Goal: Task Accomplishment & Management: Use online tool/utility

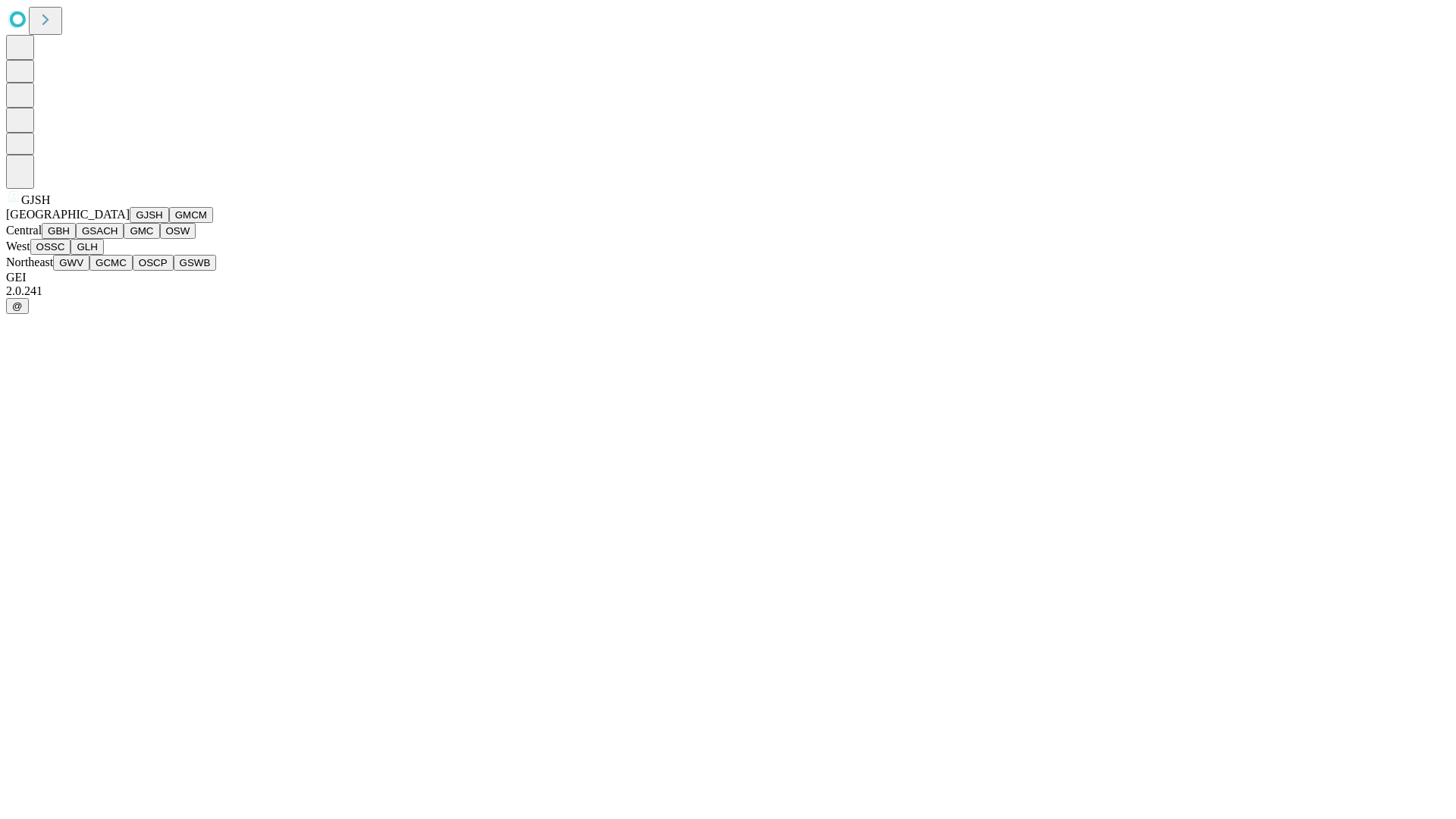
click at [130, 223] on button "GJSH" at bounding box center [150, 214] width 39 height 16
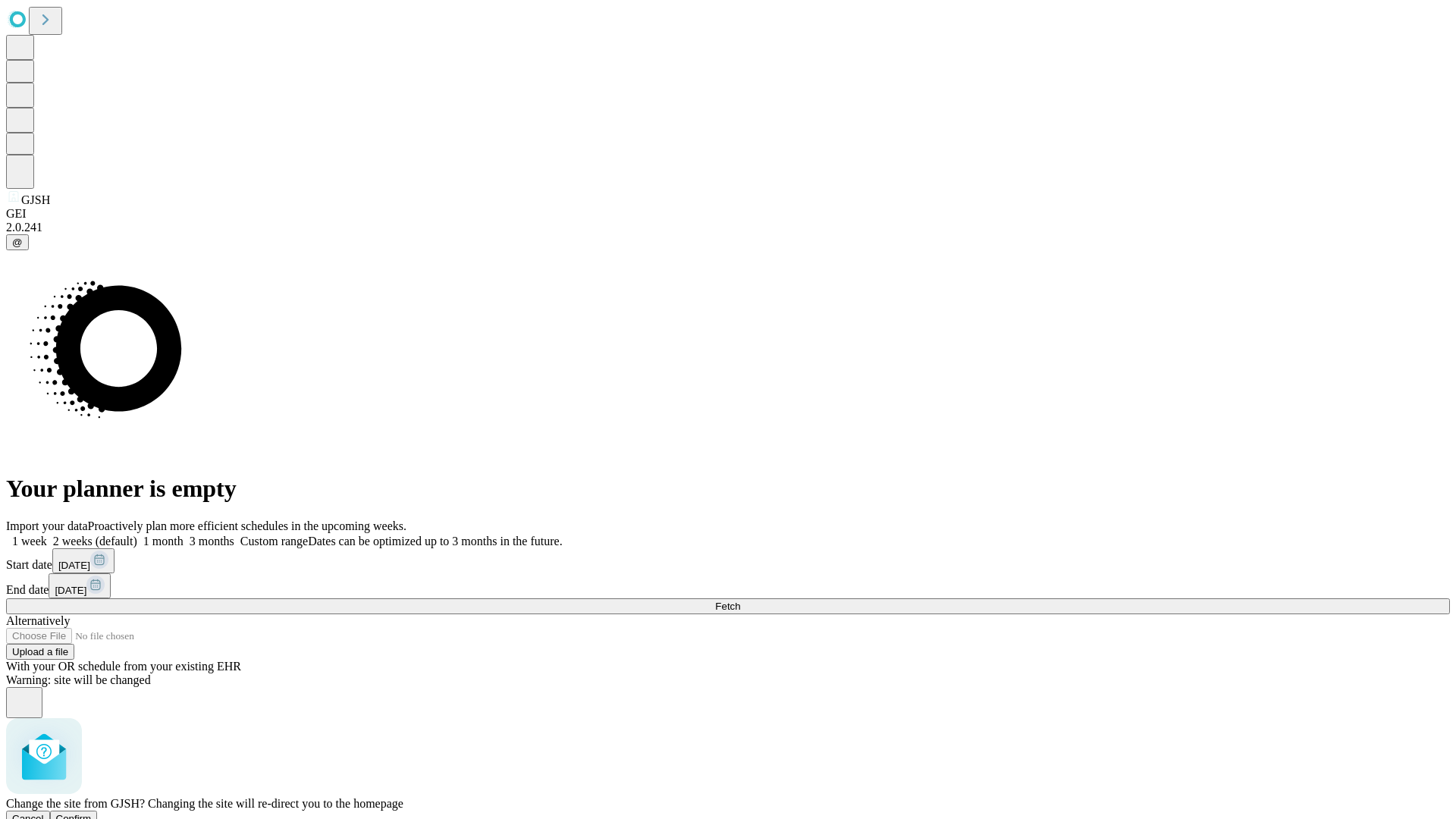
click at [92, 813] on span "Confirm" at bounding box center [74, 819] width 36 height 11
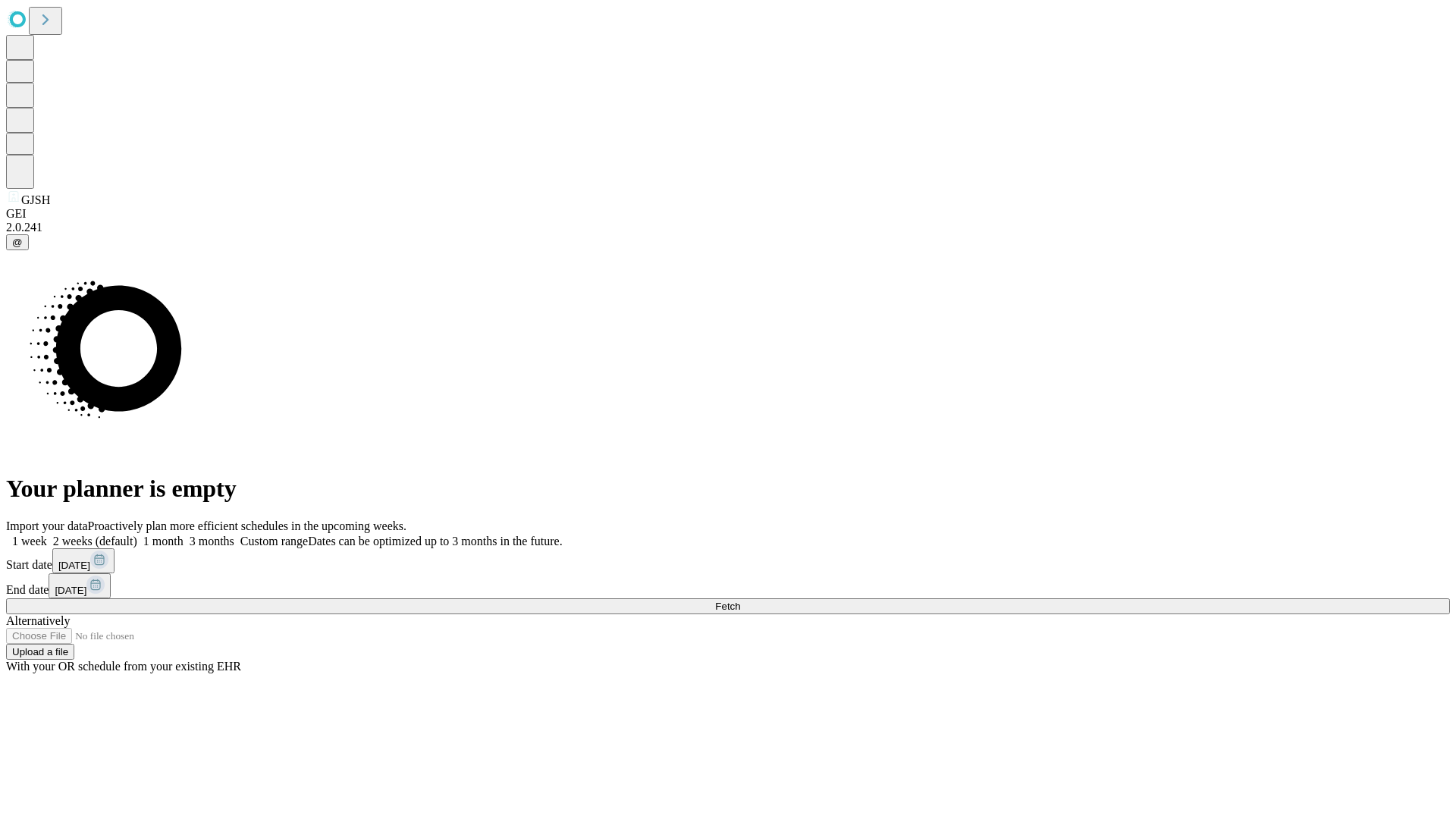
click at [137, 535] on label "2 weeks (default)" at bounding box center [92, 541] width 90 height 13
click at [740, 601] on span "Fetch" at bounding box center [727, 606] width 25 height 11
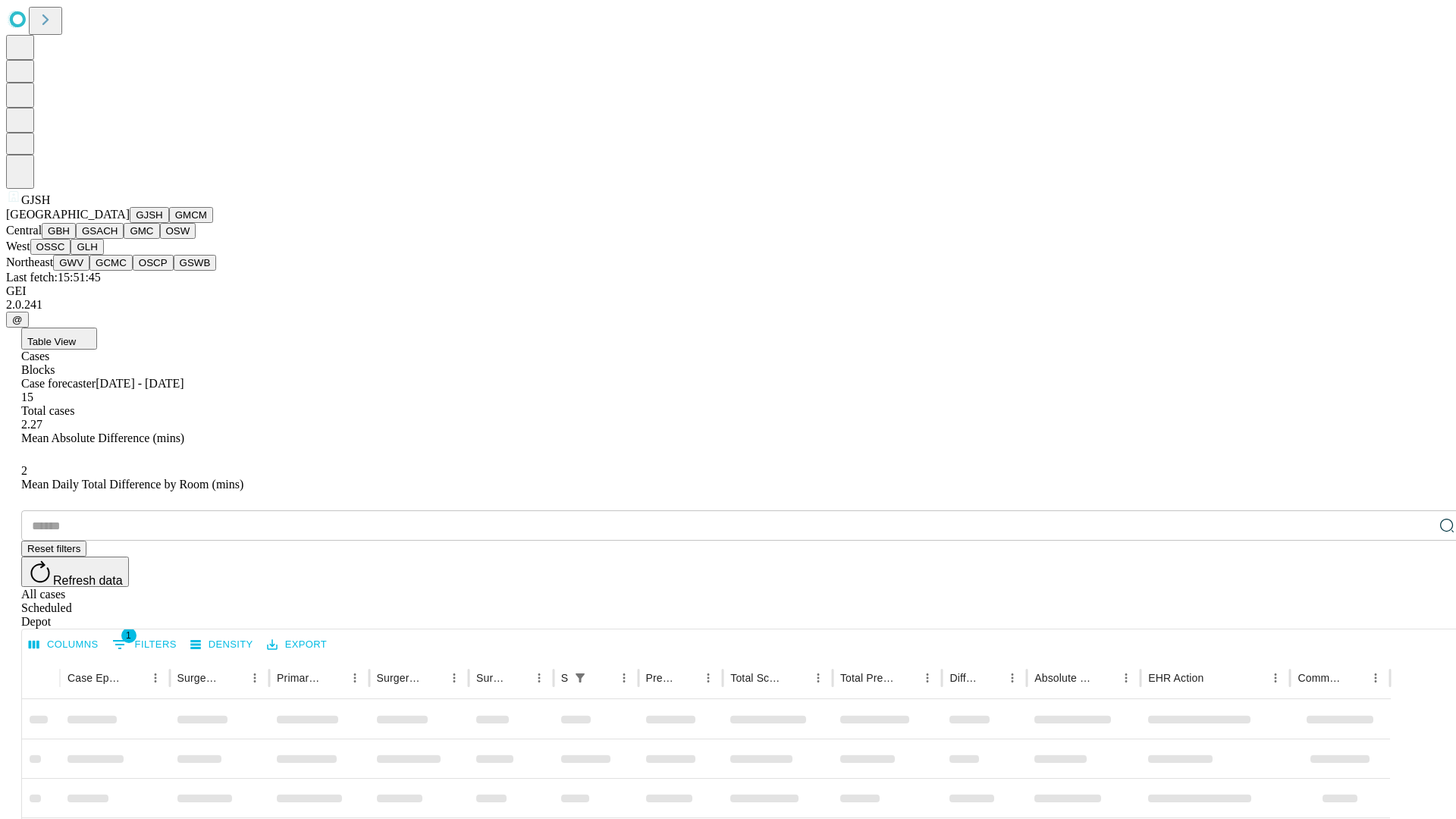
click at [169, 223] on button "GMCM" at bounding box center [191, 214] width 44 height 16
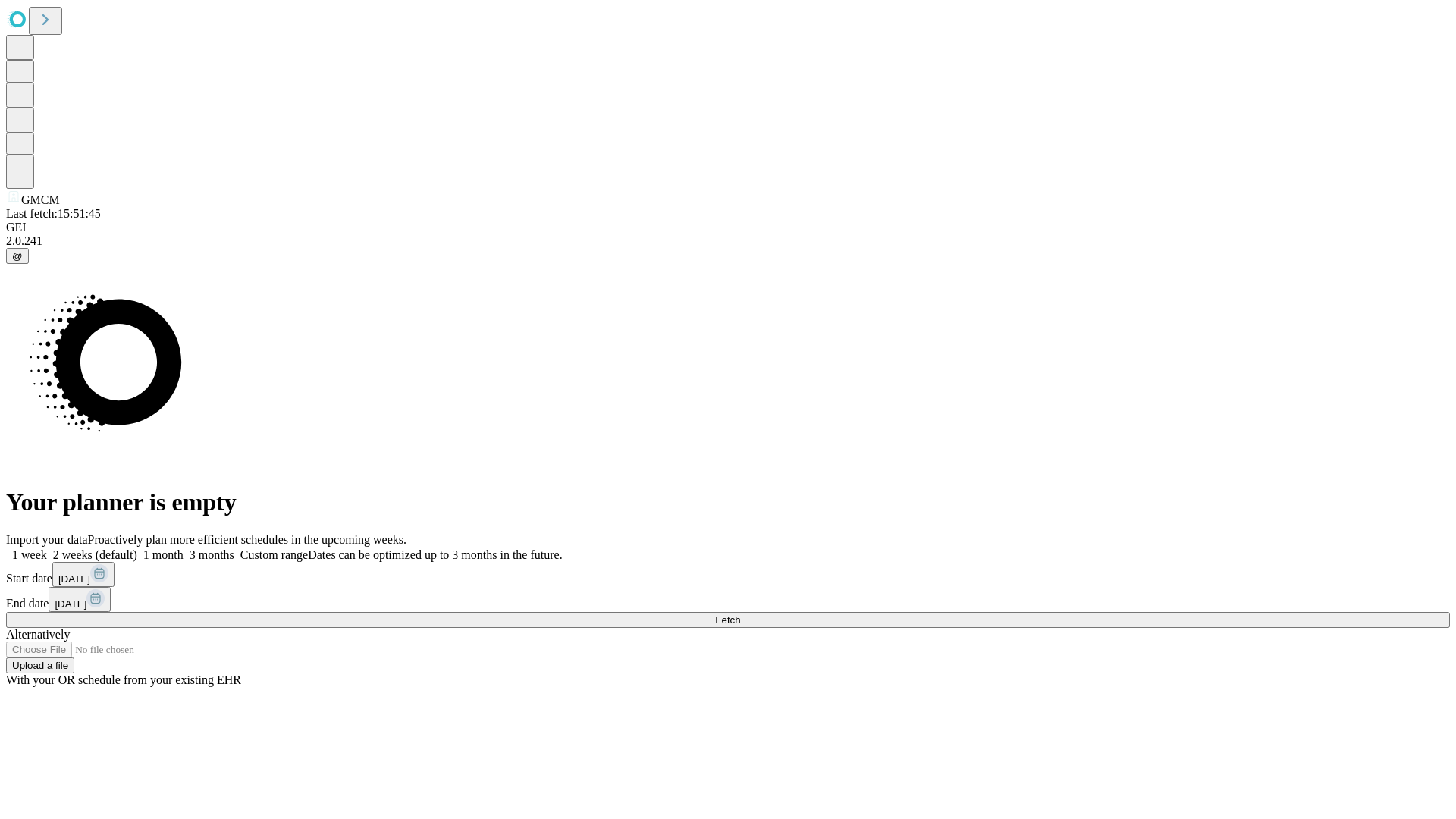
click at [137, 548] on label "2 weeks (default)" at bounding box center [92, 555] width 90 height 13
click at [740, 615] on span "Fetch" at bounding box center [727, 620] width 25 height 11
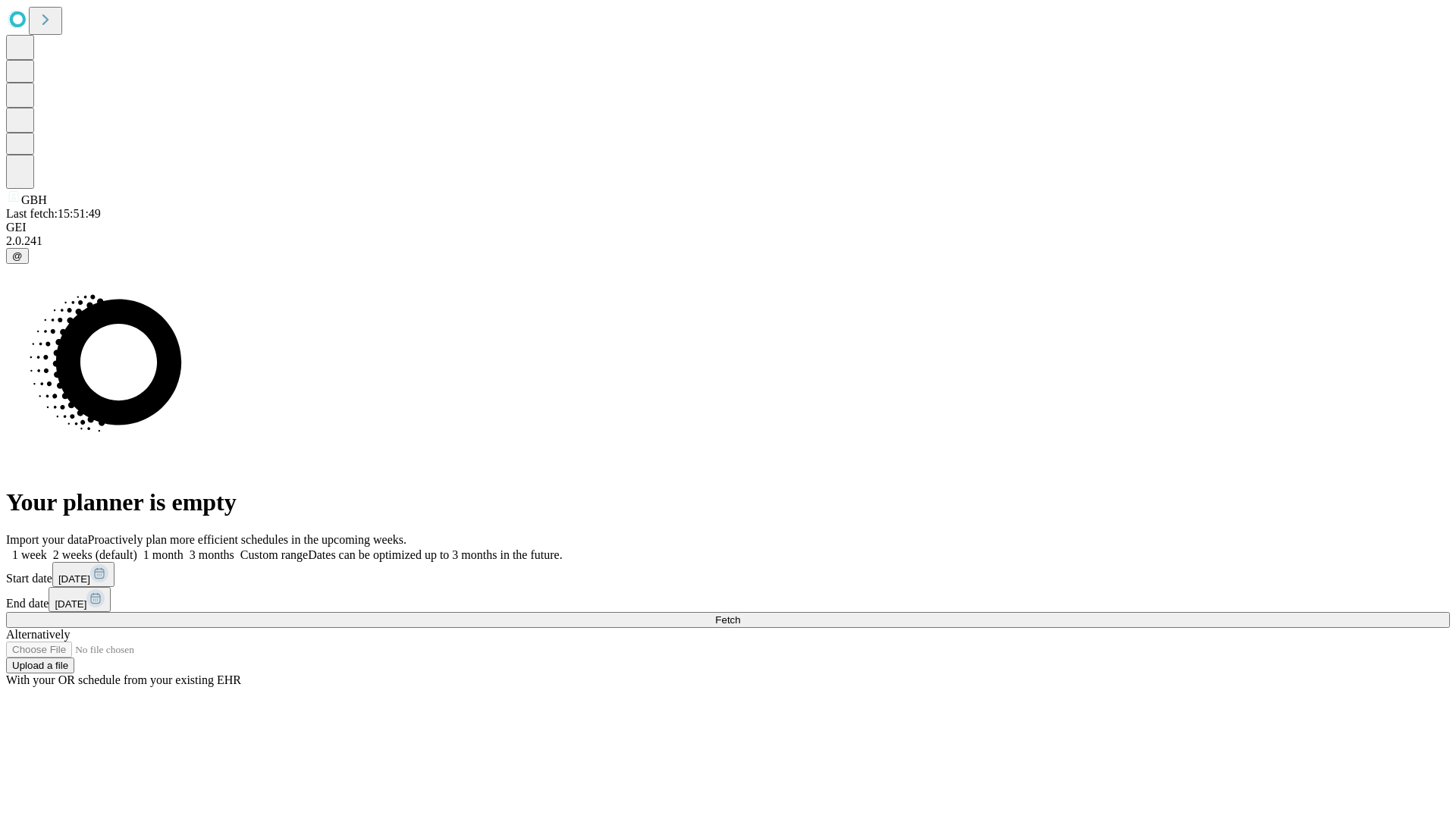
click at [137, 548] on label "2 weeks (default)" at bounding box center [92, 555] width 90 height 13
click at [740, 615] on span "Fetch" at bounding box center [727, 620] width 25 height 11
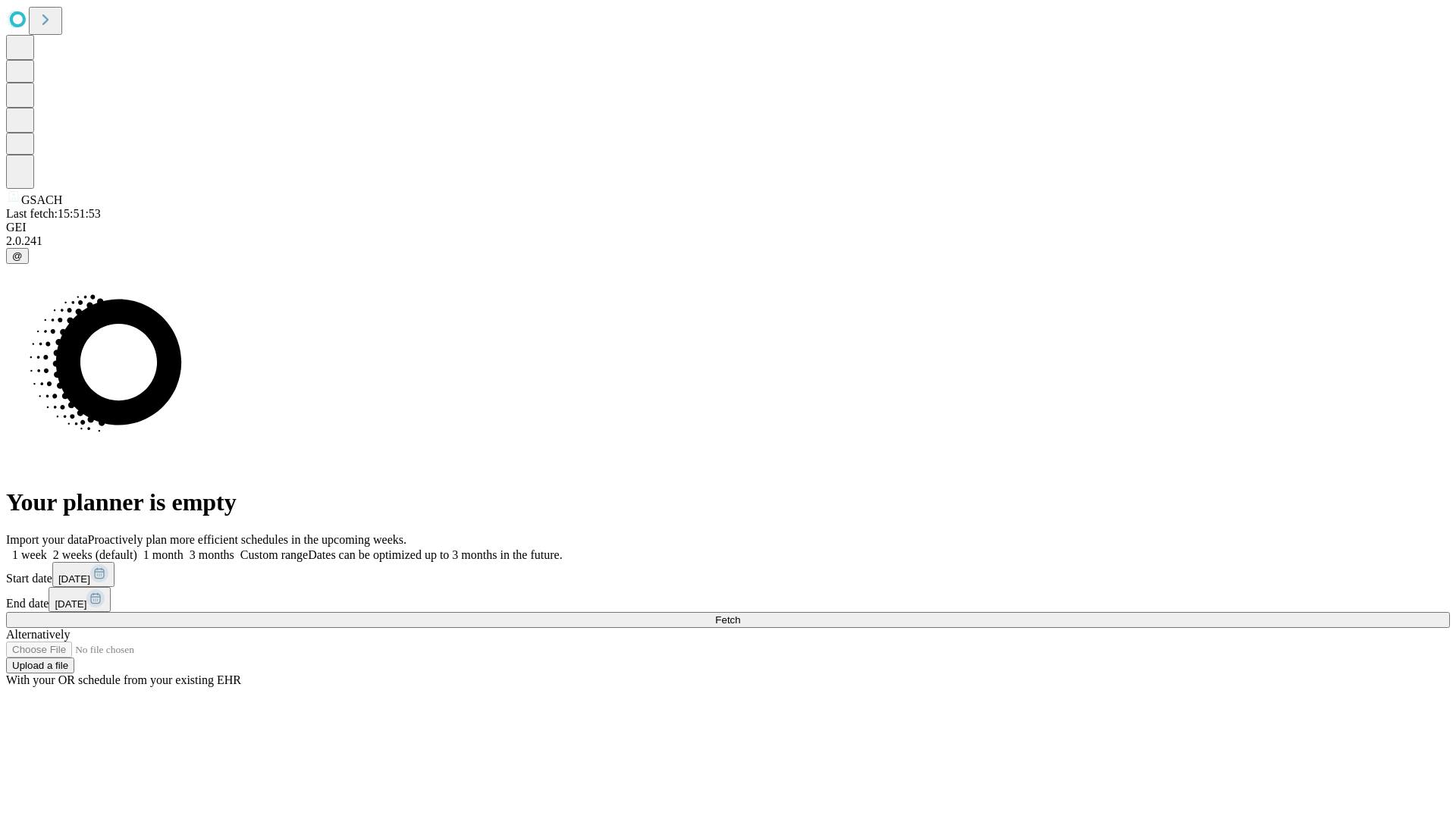
click at [137, 548] on label "2 weeks (default)" at bounding box center [92, 555] width 90 height 13
click at [740, 615] on span "Fetch" at bounding box center [727, 620] width 25 height 11
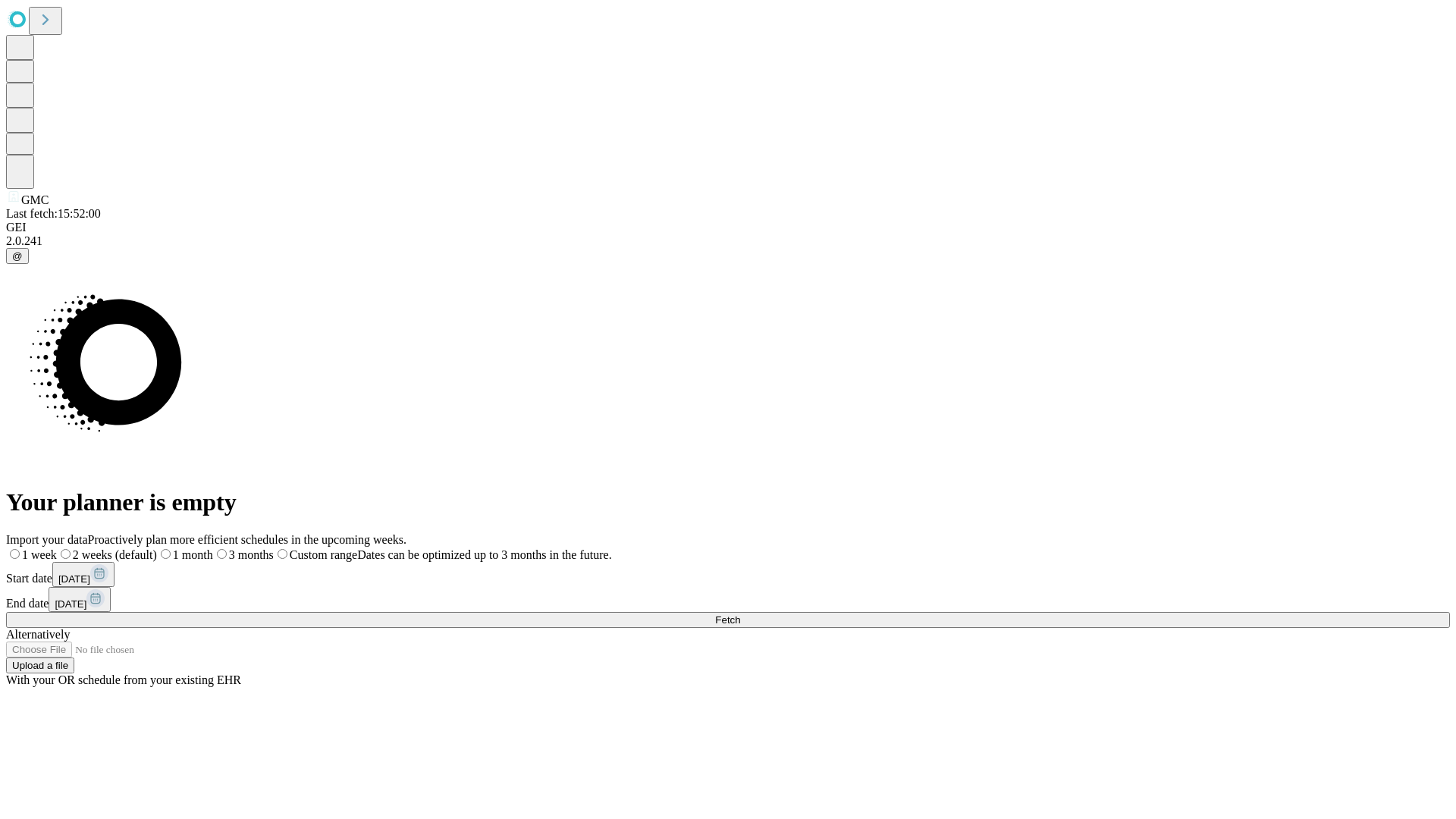
click at [157, 548] on label "2 weeks (default)" at bounding box center [107, 555] width 100 height 13
click at [740, 615] on span "Fetch" at bounding box center [727, 620] width 25 height 11
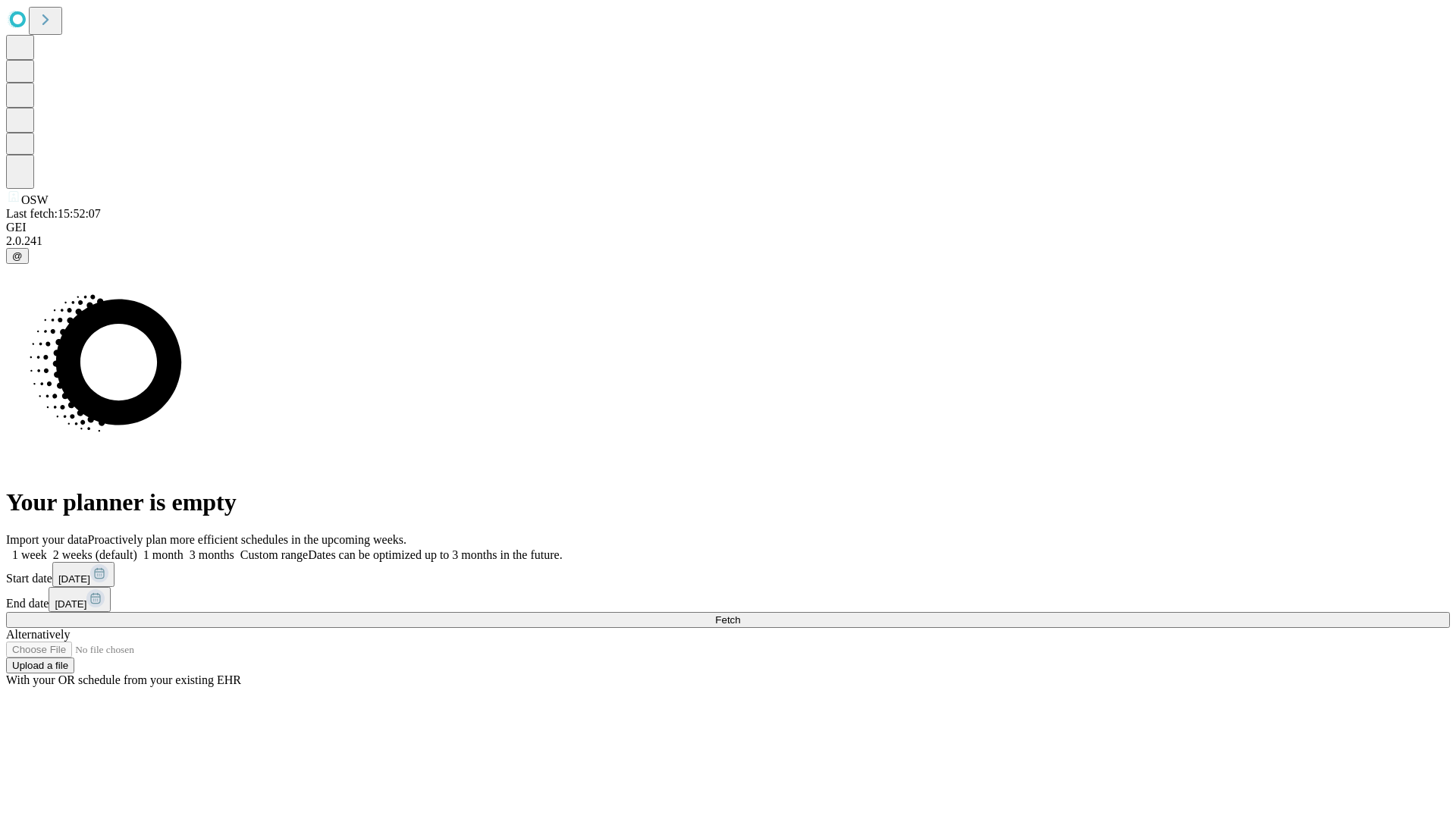
click at [137, 548] on label "2 weeks (default)" at bounding box center [92, 555] width 90 height 13
click at [740, 615] on span "Fetch" at bounding box center [727, 620] width 25 height 11
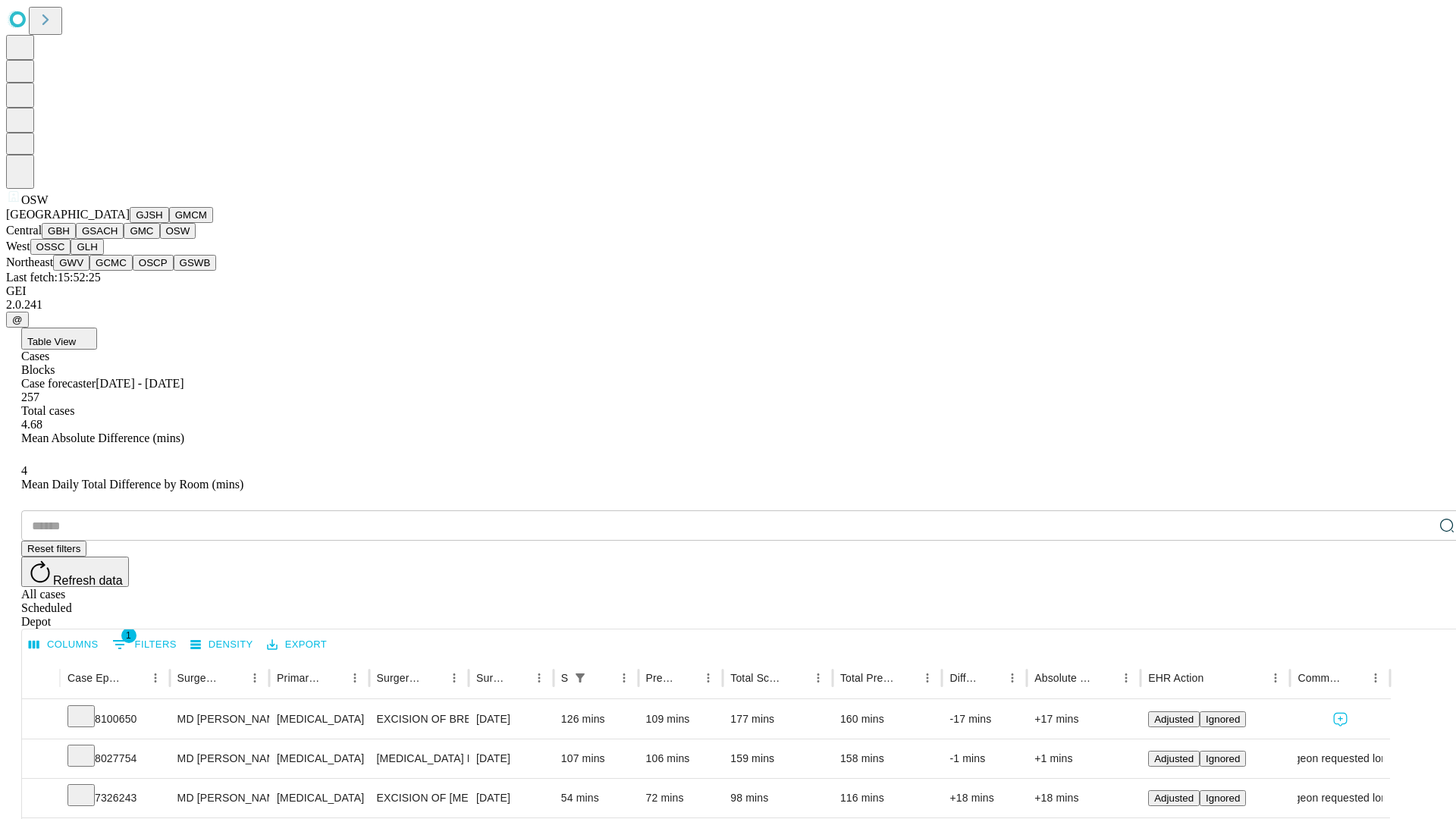
click at [71, 255] on button "OSSC" at bounding box center [51, 246] width 41 height 16
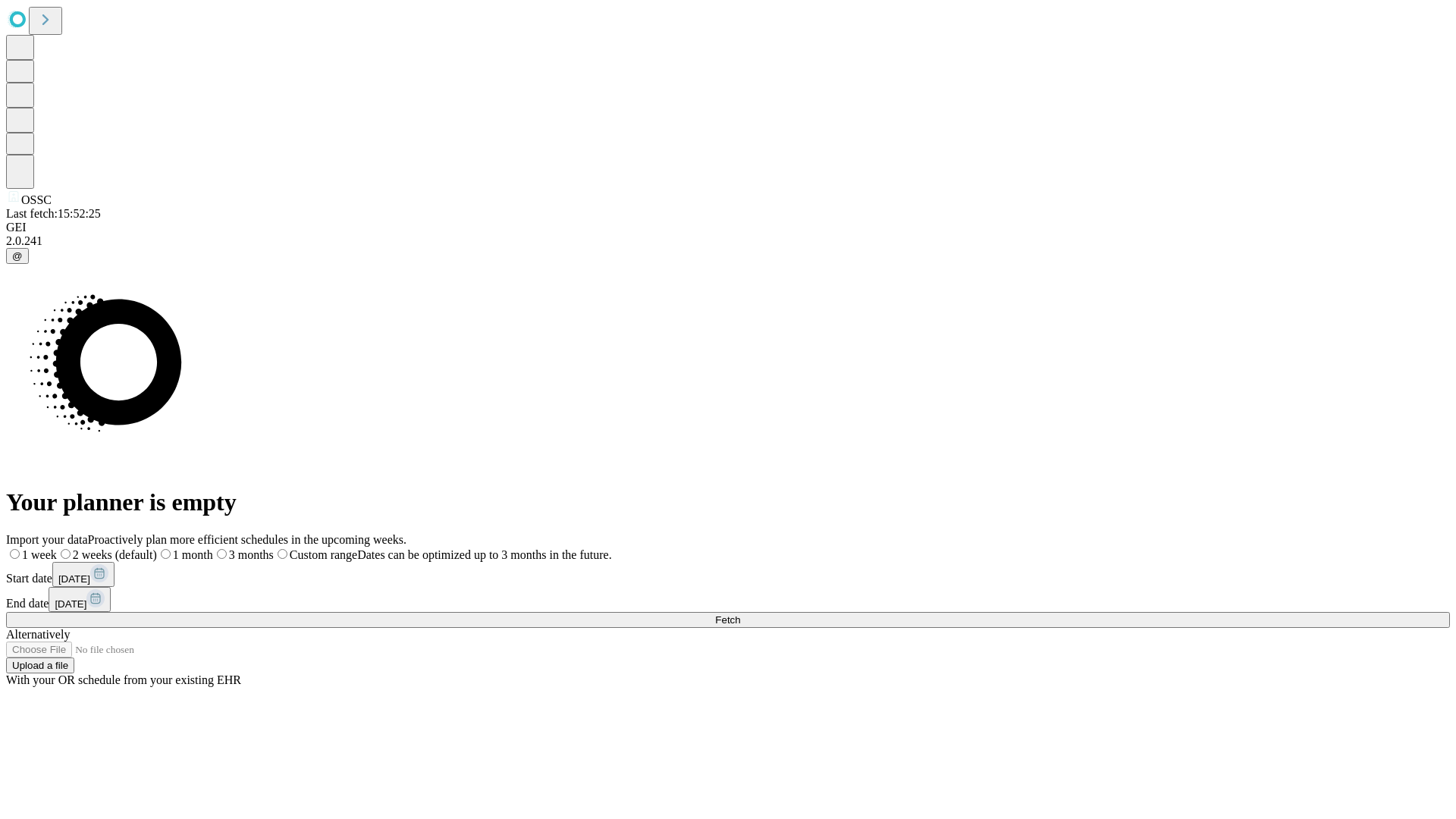
click at [157, 548] on label "2 weeks (default)" at bounding box center [107, 555] width 100 height 13
click at [740, 615] on span "Fetch" at bounding box center [727, 620] width 25 height 11
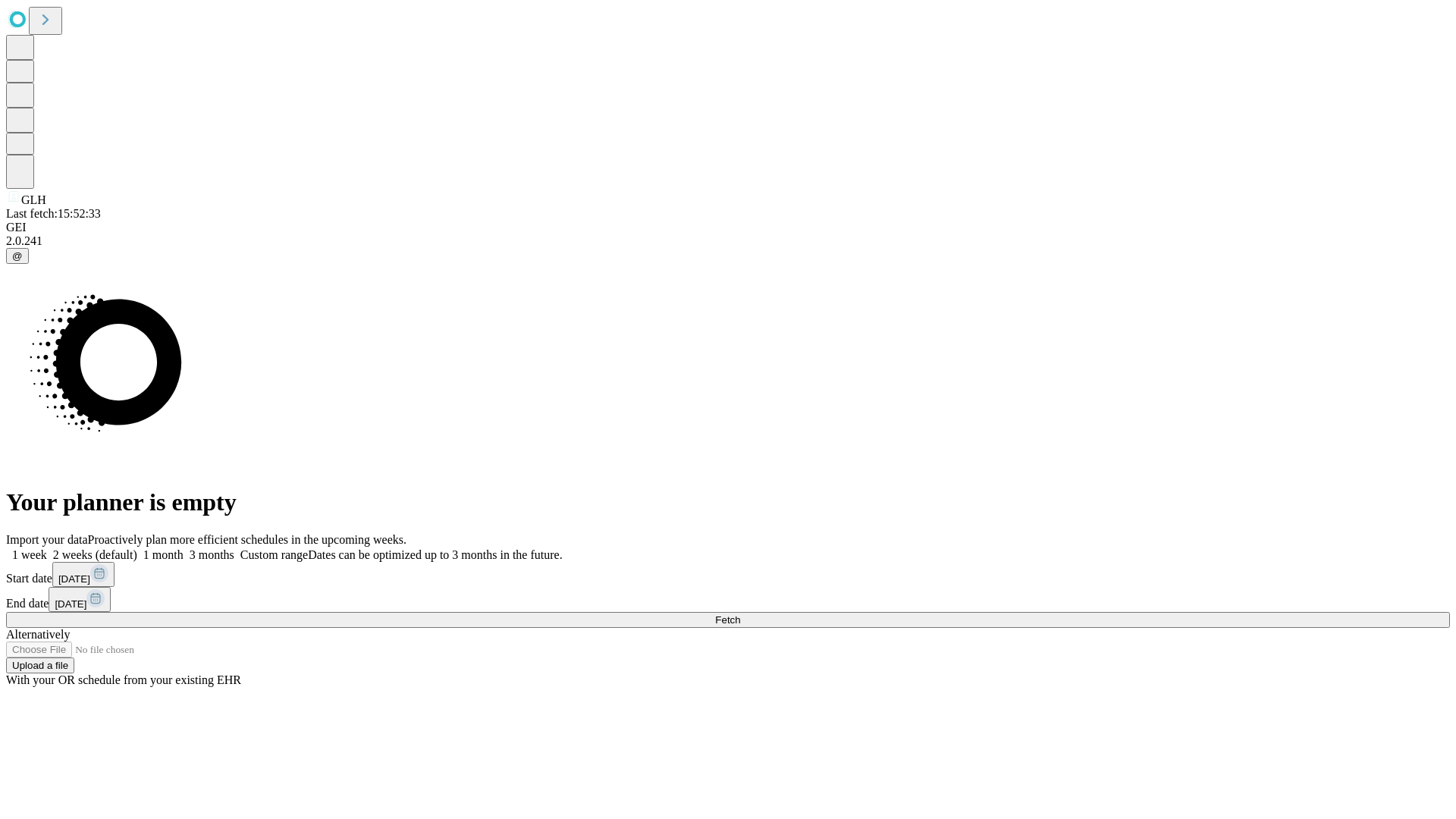
click at [137, 548] on label "2 weeks (default)" at bounding box center [92, 555] width 90 height 13
click at [740, 615] on span "Fetch" at bounding box center [727, 620] width 25 height 11
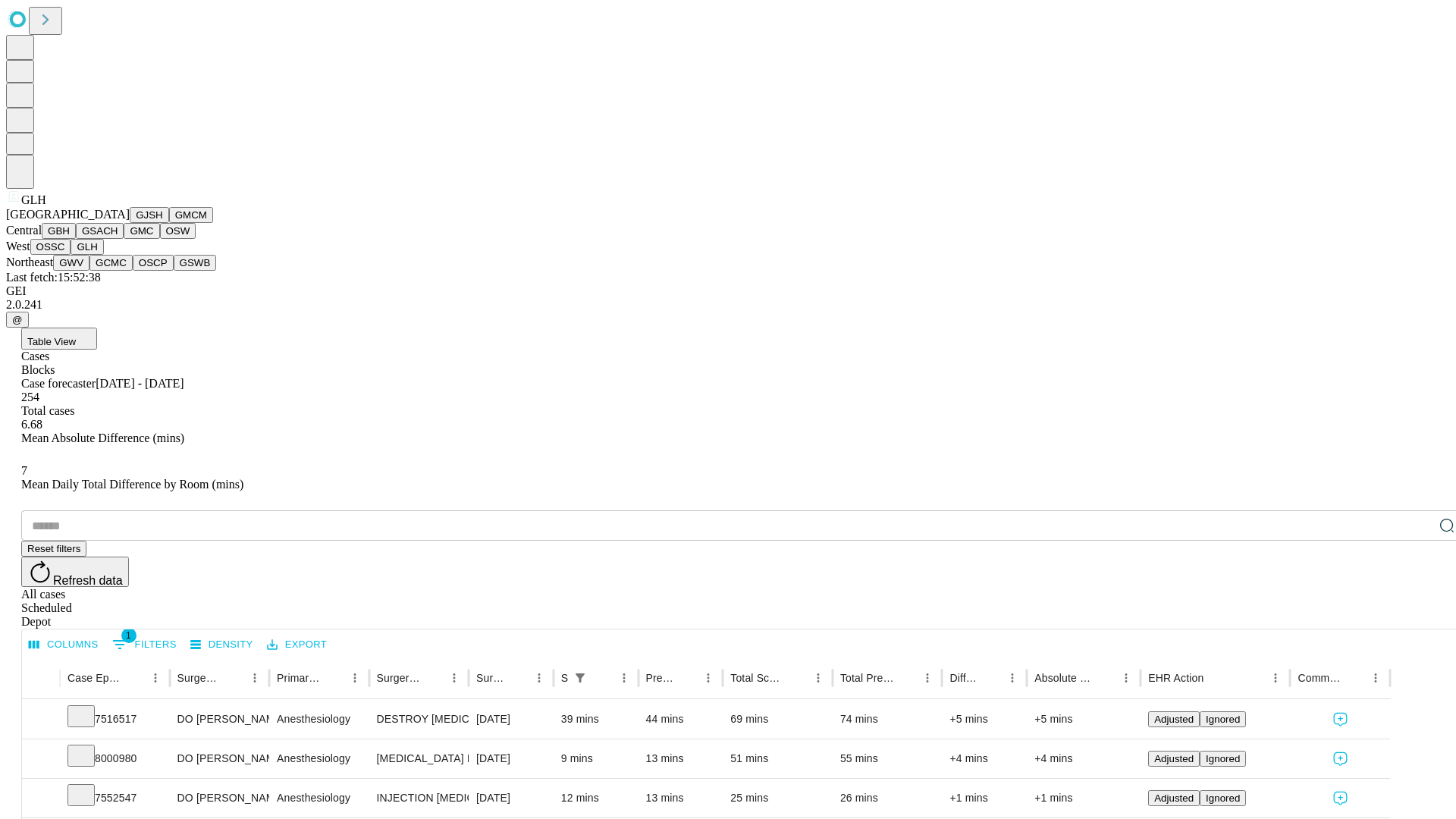
click at [90, 271] on button "GWV" at bounding box center [71, 262] width 37 height 16
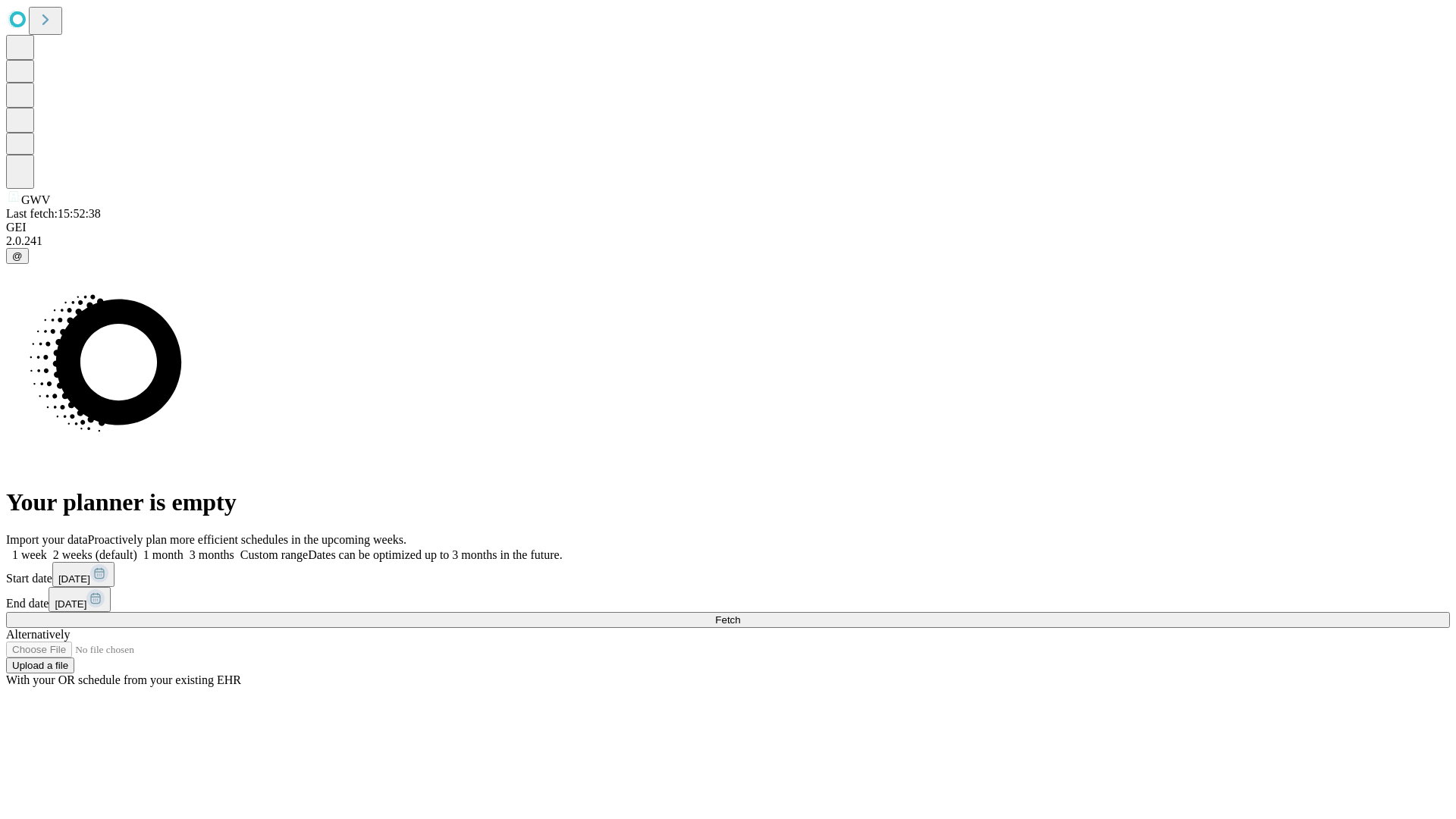
click at [137, 548] on label "2 weeks (default)" at bounding box center [92, 555] width 90 height 13
click at [740, 615] on span "Fetch" at bounding box center [727, 620] width 25 height 11
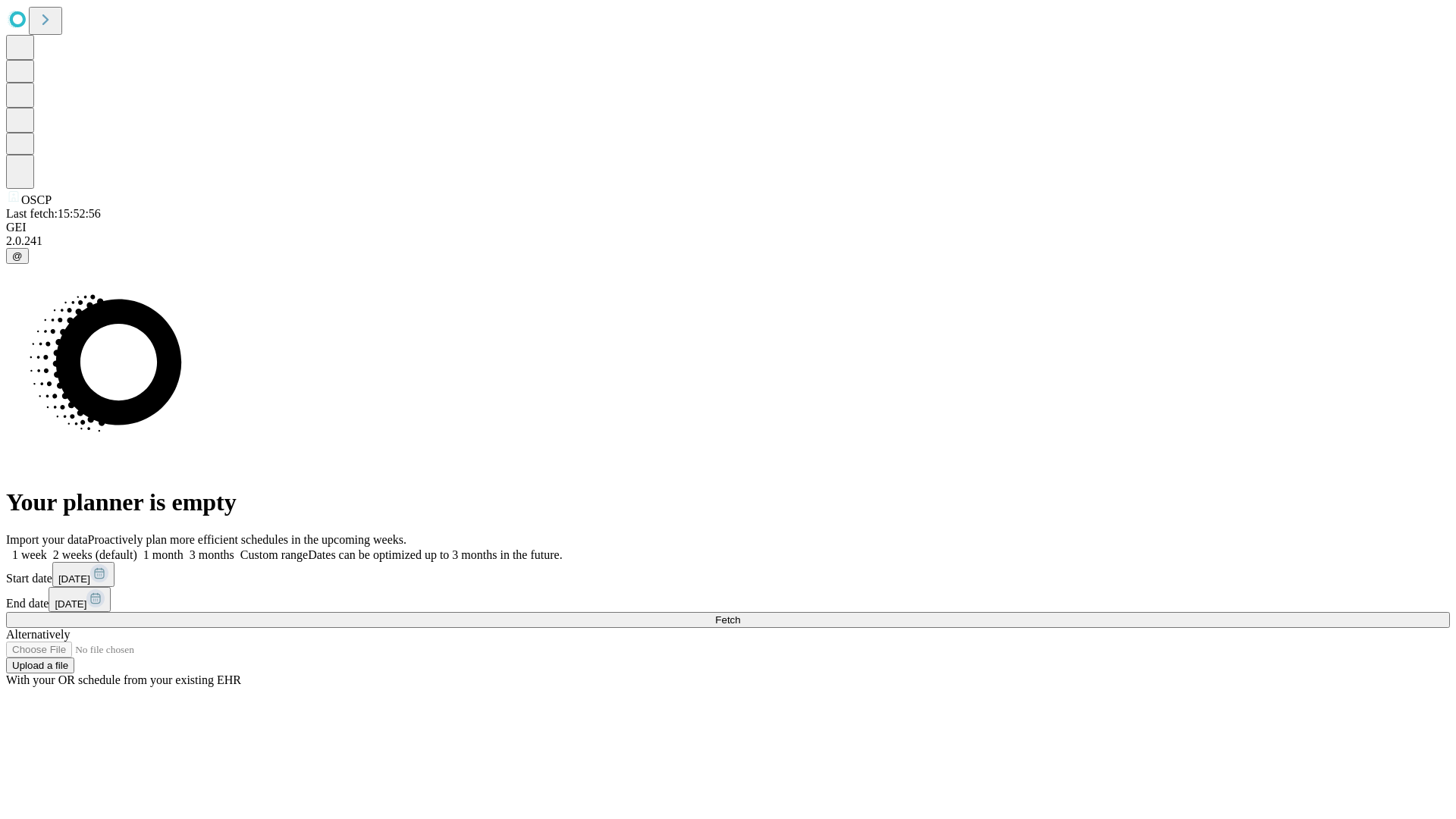
click at [740, 615] on span "Fetch" at bounding box center [727, 620] width 25 height 11
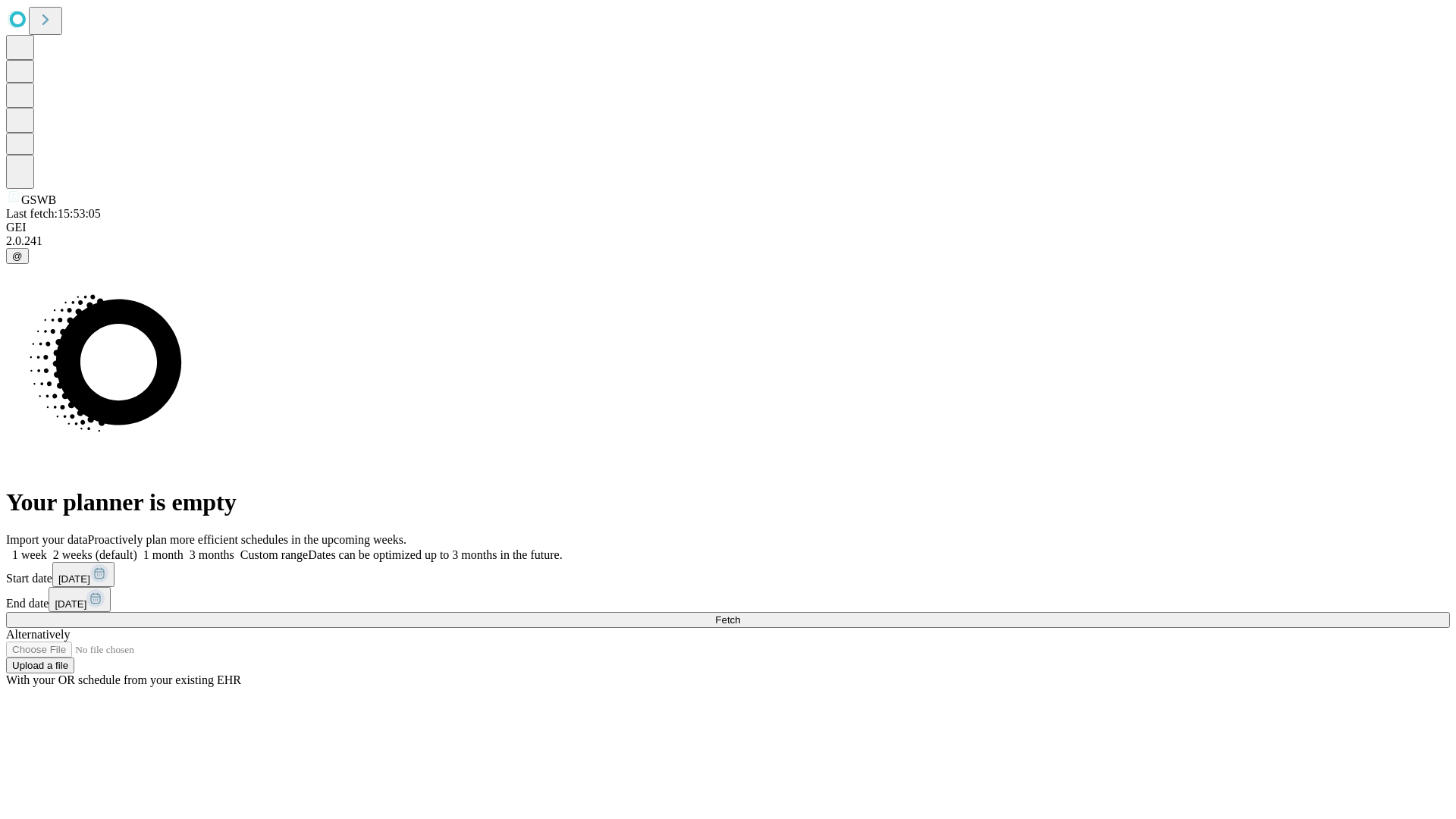
click at [137, 548] on label "2 weeks (default)" at bounding box center [92, 555] width 90 height 13
click at [740, 615] on span "Fetch" at bounding box center [727, 620] width 25 height 11
